Goal: Complete application form

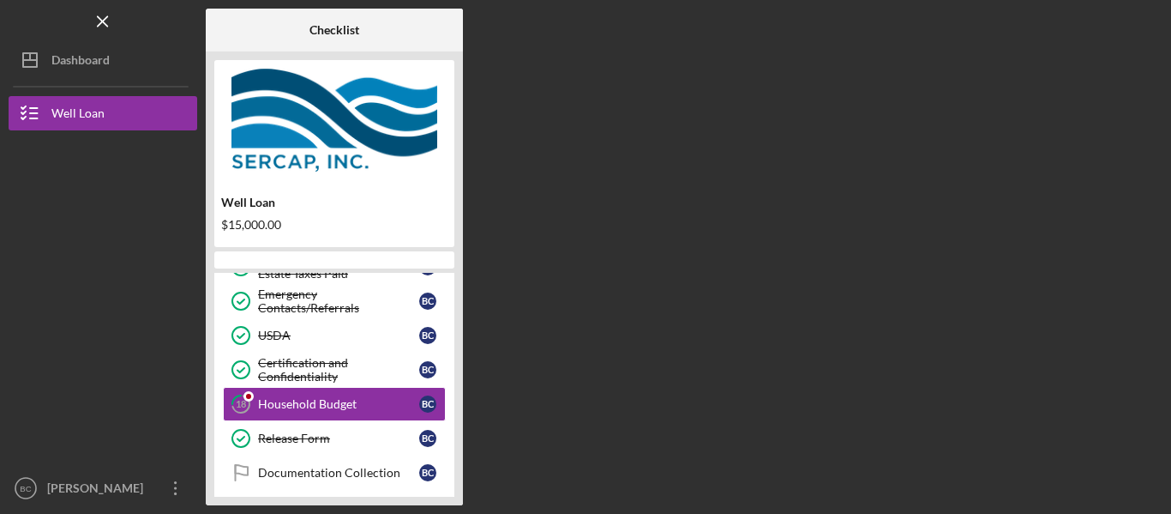
scroll to position [288, 0]
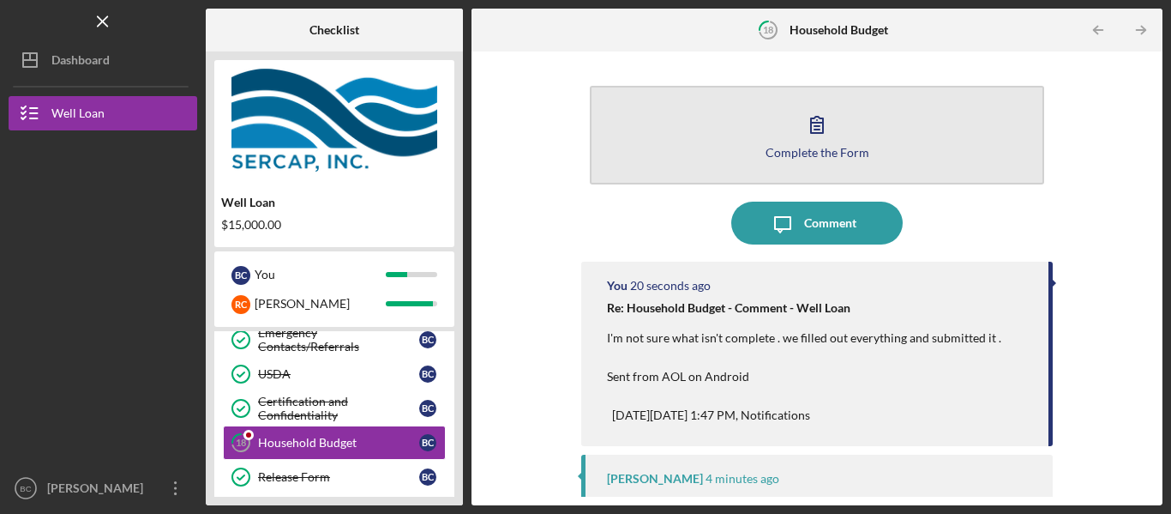
click at [810, 121] on icon "button" at bounding box center [817, 124] width 43 height 43
click at [810, 124] on icon "button" at bounding box center [817, 124] width 43 height 43
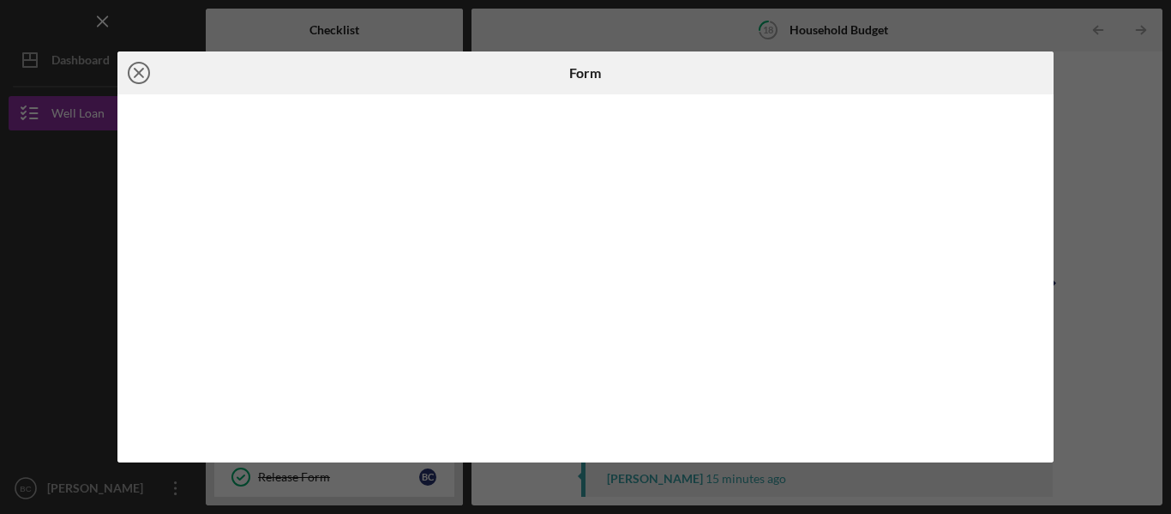
click at [144, 71] on icon "Icon/Close" at bounding box center [138, 72] width 43 height 43
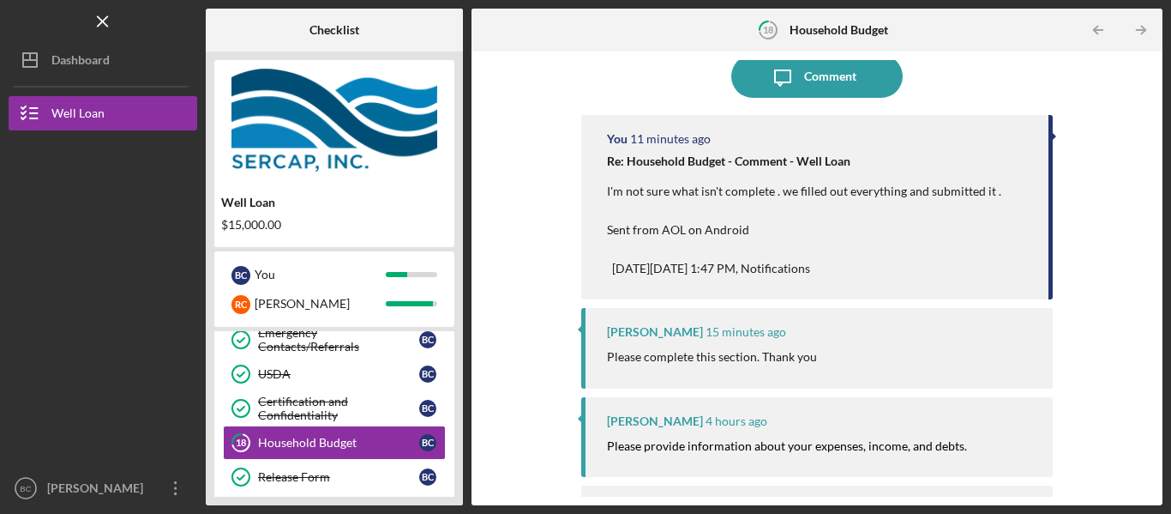
scroll to position [221, 0]
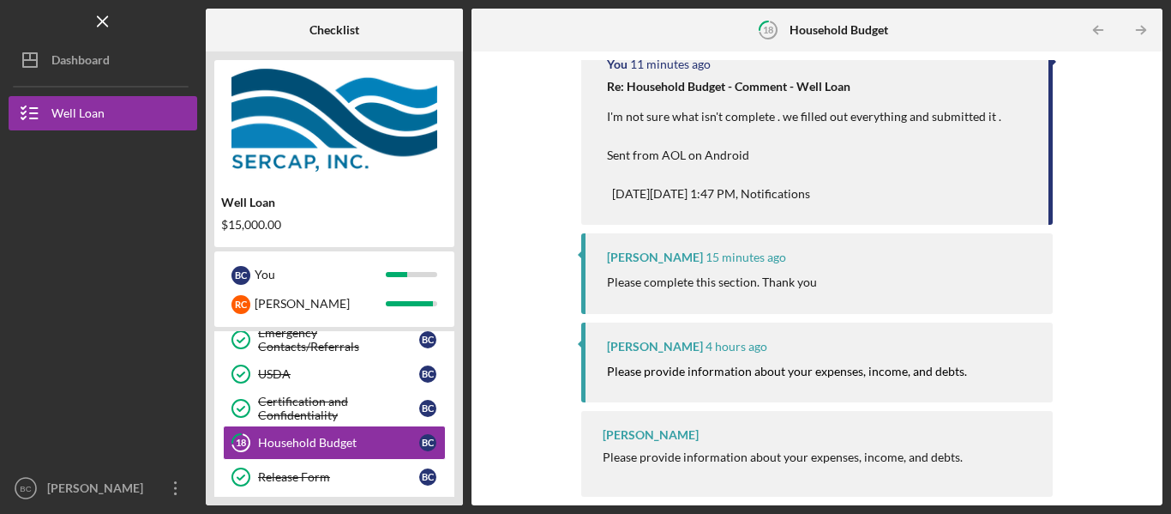
click at [448, 315] on div "B C You R C [PERSON_NAME]" at bounding box center [334, 288] width 240 height 75
